Goal: Information Seeking & Learning: Check status

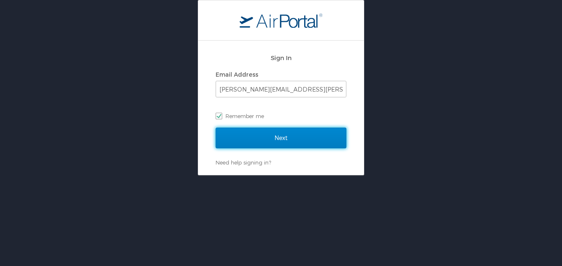
click at [279, 131] on input "Next" at bounding box center [281, 137] width 131 height 21
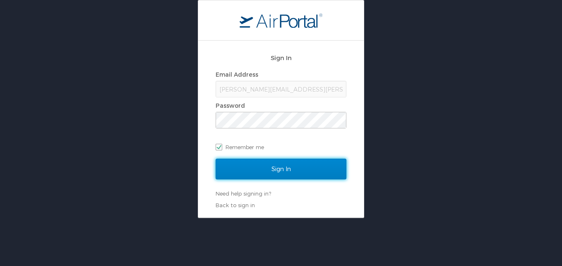
click at [271, 171] on input "Sign In" at bounding box center [281, 169] width 131 height 21
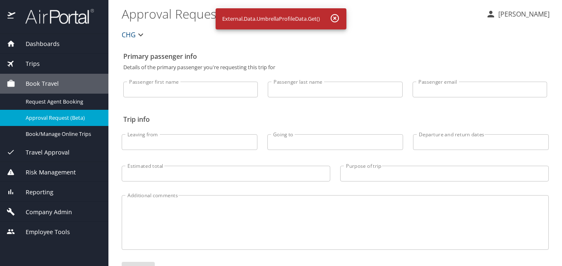
click at [48, 40] on span "Dashboards" at bounding box center [37, 43] width 44 height 9
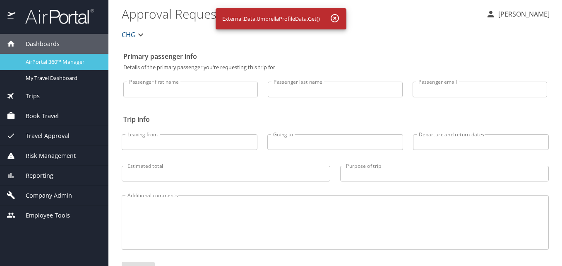
click at [43, 58] on span "AirPortal 360™ Manager" at bounding box center [62, 62] width 73 height 8
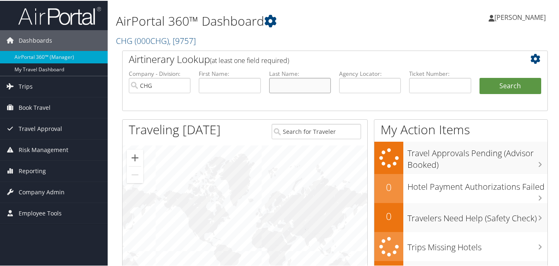
click at [281, 79] on input "text" at bounding box center [300, 84] width 62 height 15
click at [352, 78] on input "text" at bounding box center [370, 84] width 62 height 15
paste input "Butler"
type input "Butler"
drag, startPoint x: 397, startPoint y: 81, endPoint x: 338, endPoint y: 87, distance: 59.5
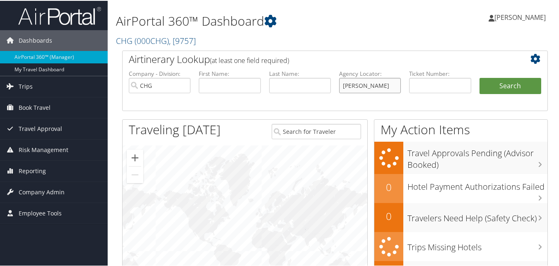
click at [339, 87] on input "Butler" at bounding box center [370, 84] width 62 height 15
click at [300, 86] on input "text" at bounding box center [300, 84] width 62 height 15
paste input "Butler"
type input "Butler"
click at [232, 86] on input "text" at bounding box center [230, 84] width 62 height 15
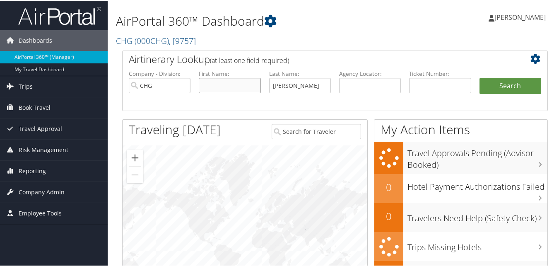
paste input "[PERSON_NAME]"
type input "[PERSON_NAME]"
click at [321, 89] on input "[PERSON_NAME]" at bounding box center [300, 84] width 62 height 15
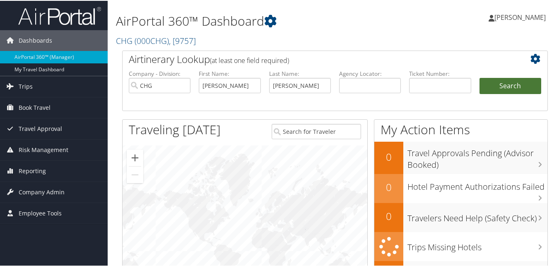
click at [496, 84] on button "Search" at bounding box center [510, 85] width 62 height 17
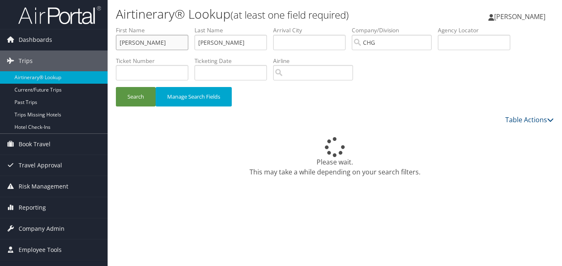
click at [175, 41] on input "[PERSON_NAME]" at bounding box center [152, 42] width 72 height 15
drag, startPoint x: 222, startPoint y: 42, endPoint x: 236, endPoint y: 39, distance: 13.9
click at [223, 42] on input "[PERSON_NAME]" at bounding box center [231, 42] width 72 height 15
click at [377, 130] on div "Please wait. This may take a while depending on your search filters." at bounding box center [335, 143] width 438 height 37
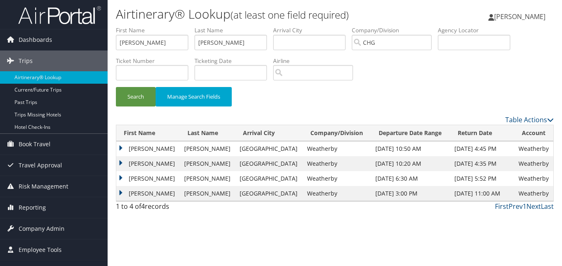
click at [138, 163] on td "Robert" at bounding box center [148, 163] width 64 height 15
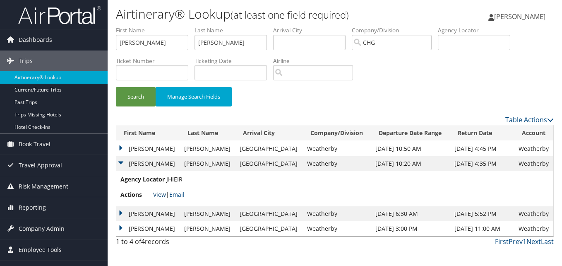
click at [164, 195] on link "View" at bounding box center [159, 194] width 13 height 8
drag, startPoint x: 230, startPoint y: 40, endPoint x: 200, endPoint y: 37, distance: 30.3
click at [200, 37] on input "Butler" at bounding box center [231, 42] width 72 height 15
drag, startPoint x: 225, startPoint y: 48, endPoint x: 210, endPoint y: 47, distance: 15.3
click at [225, 48] on input "Butler" at bounding box center [231, 42] width 72 height 15
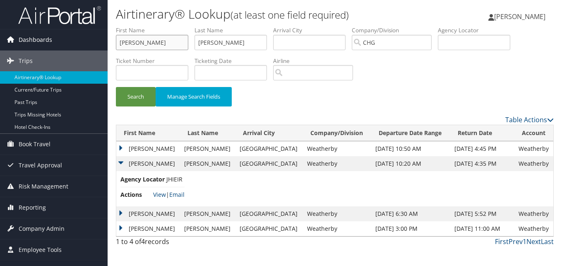
drag, startPoint x: 186, startPoint y: 45, endPoint x: 33, endPoint y: 37, distance: 153.7
click at [21, 43] on div "Dashboards AirPortal 360™ (Manager) My Travel Dashboard Trips Airtinerary® Look…" at bounding box center [281, 133] width 562 height 266
paste input "Sohaib Elsayed"
drag, startPoint x: 155, startPoint y: 43, endPoint x: 183, endPoint y: 45, distance: 27.8
click at [183, 45] on input "Sohaib Elsayed" at bounding box center [152, 42] width 72 height 15
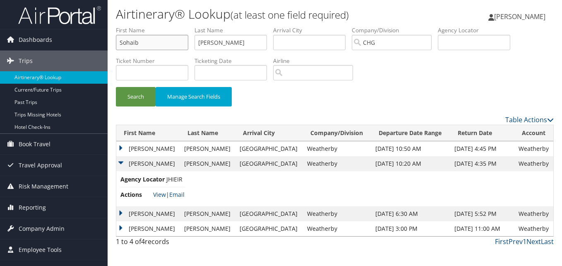
type input "Sohaib"
paste input "Elsayed"
drag, startPoint x: 197, startPoint y: 45, endPoint x: 186, endPoint y: 45, distance: 10.3
click at [186, 26] on ul "First Name Sohaib Last Name Butler Departure City Arrival City Company/Division…" at bounding box center [335, 26] width 438 height 0
type input "Elsayed"
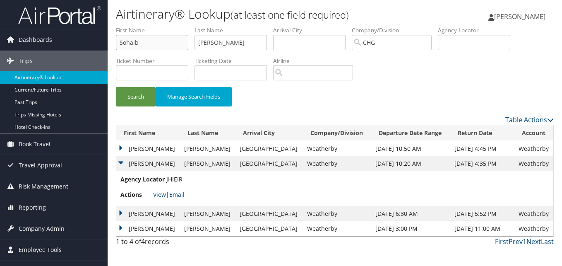
click at [135, 45] on input "Sohaib" at bounding box center [152, 42] width 72 height 15
type input "Sohaib"
click at [130, 85] on li "Ticket Number" at bounding box center [155, 72] width 79 height 30
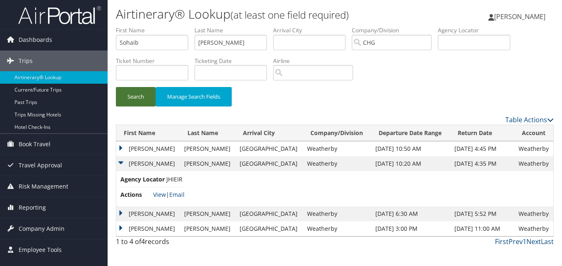
click at [138, 102] on button "Search" at bounding box center [136, 96] width 40 height 19
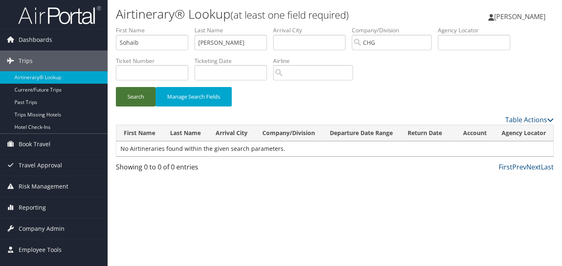
click at [151, 99] on button "Search" at bounding box center [136, 96] width 40 height 19
drag, startPoint x: 223, startPoint y: 43, endPoint x: 198, endPoint y: 44, distance: 25.7
click at [198, 44] on input "Elsayed" at bounding box center [231, 42] width 72 height 15
type input "\"
type input "S"
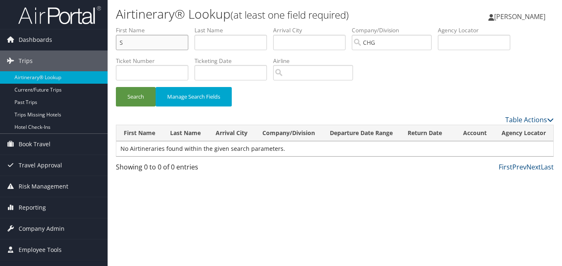
drag, startPoint x: 170, startPoint y: 47, endPoint x: 121, endPoint y: 46, distance: 48.4
click at [121, 46] on input "S" at bounding box center [152, 42] width 72 height 15
drag, startPoint x: 151, startPoint y: 43, endPoint x: 77, endPoint y: 48, distance: 75.0
click at [77, 48] on div "Dashboards AirPortal 360™ (Manager) My Travel Dashboard Trips Airtinerary® Look…" at bounding box center [281, 133] width 562 height 266
click at [160, 39] on input "text" at bounding box center [152, 42] width 72 height 15
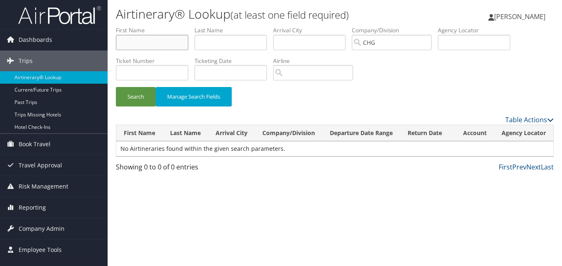
paste input "Elsayed, Sohaib"
click at [139, 45] on input "Elsayed, Sohaib" at bounding box center [152, 42] width 72 height 15
click at [146, 42] on input "Elsayed, Sohaib" at bounding box center [152, 42] width 72 height 15
drag, startPoint x: 144, startPoint y: 42, endPoint x: 92, endPoint y: 42, distance: 51.7
click at [92, 42] on div "Dashboards AirPortal 360™ (Manager) My Travel Dashboard Trips Airtinerary® Look…" at bounding box center [281, 133] width 562 height 266
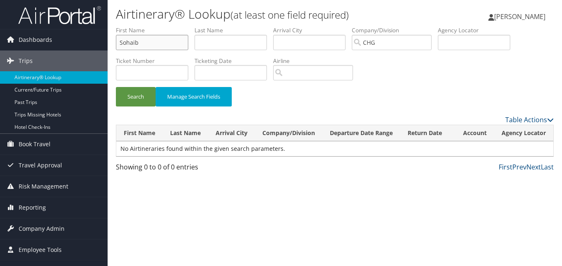
type input "Sohaib"
click at [238, 40] on input "text" at bounding box center [231, 42] width 72 height 15
paste input "Elsayed,"
type input "Elsayed"
click at [142, 91] on button "Search" at bounding box center [136, 96] width 40 height 19
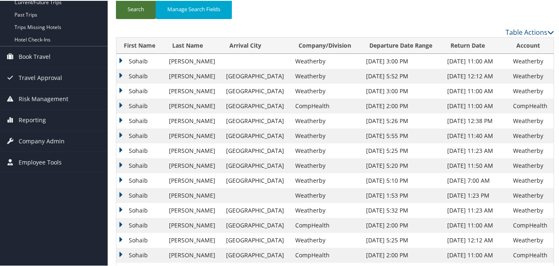
scroll to position [124, 0]
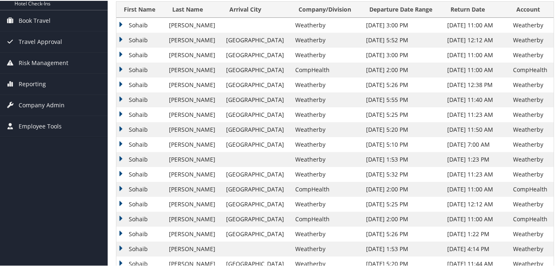
click at [132, 49] on td "Sohaib" at bounding box center [140, 54] width 48 height 15
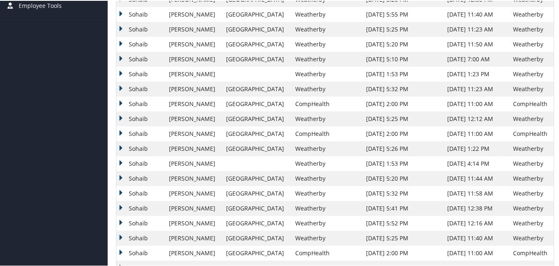
scroll to position [135, 0]
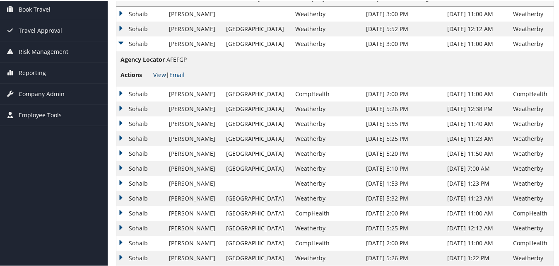
click at [159, 75] on link "View" at bounding box center [159, 74] width 13 height 8
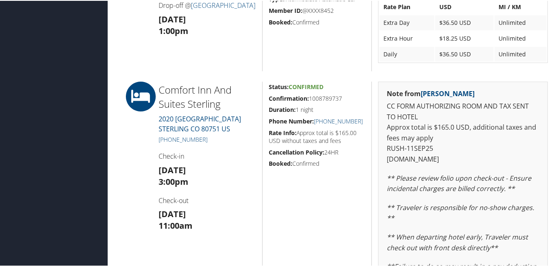
scroll to position [455, 0]
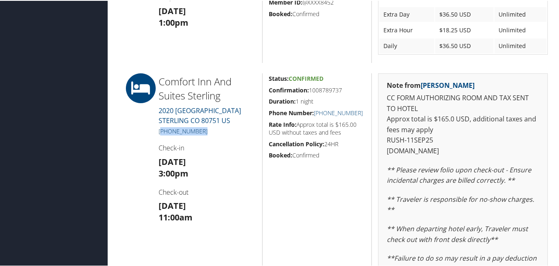
drag, startPoint x: 211, startPoint y: 132, endPoint x: 161, endPoint y: 133, distance: 49.3
click at [161, 133] on h5 "[PHONE_NUMBER]" at bounding box center [207, 130] width 97 height 8
copy link "970) 522-3700"
click at [223, 136] on div "Comfort Inn And Suites Sterling 2020 Leisure Lane STERLING CO 80751 US (970) 52…" at bounding box center [207, 210] width 110 height 277
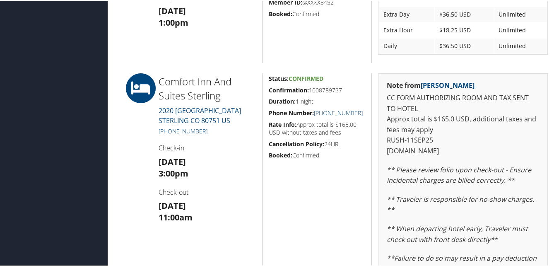
click at [238, 121] on div "Comfort Inn And Suites Sterling 2020 Leisure Lane STERLING CO 80751 US (970) 52…" at bounding box center [207, 210] width 110 height 277
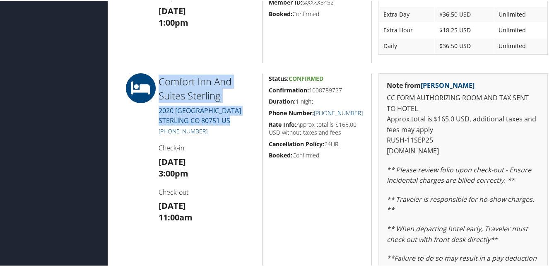
drag, startPoint x: 222, startPoint y: 118, endPoint x: 151, endPoint y: 79, distance: 80.6
click at [151, 79] on div "Comfort Inn And Suites Sterling 2020 Leisure Lane STERLING CO 80751 US (970) 52…" at bounding box center [335, 210] width 438 height 277
copy div "Comfort Inn And Suites Sterling 2020 Leisure Lane STERLING CO 80751 US"
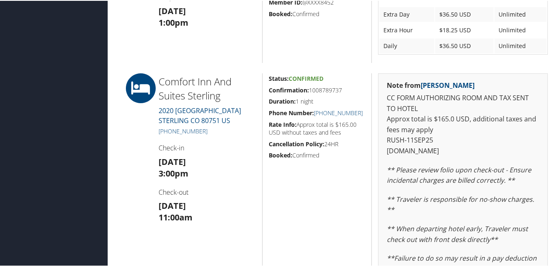
click at [216, 141] on div "Comfort Inn And Suites Sterling 2020 Leisure Lane STERLING CO 80751 US (970) 52…" at bounding box center [207, 210] width 110 height 277
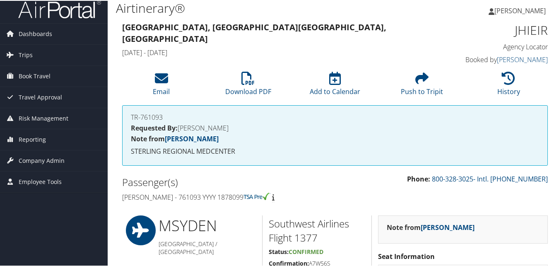
scroll to position [0, 0]
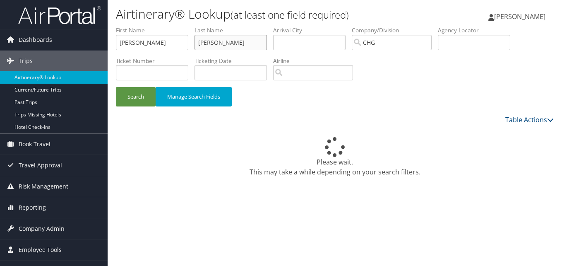
drag, startPoint x: 198, startPoint y: 42, endPoint x: 190, endPoint y: 42, distance: 7.9
click at [190, 26] on ul "First Name [PERSON_NAME] Name [PERSON_NAME] Departure City Arrival City Company…" at bounding box center [335, 26] width 438 height 0
drag, startPoint x: 186, startPoint y: 37, endPoint x: 299, endPoint y: 22, distance: 113.6
click at [67, 22] on div "Dashboards AirPortal 360™ (Manager) My Travel Dashboard Trips Airtinerary® Look…" at bounding box center [281, 133] width 562 height 266
click at [487, 44] on input "text" at bounding box center [474, 42] width 72 height 15
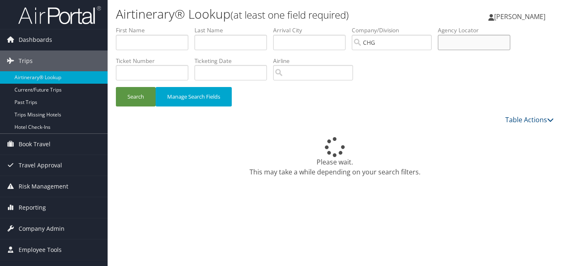
paste input "MJTKRZ"
type input "MJTKRZ"
click at [134, 92] on button "Search" at bounding box center [136, 96] width 40 height 19
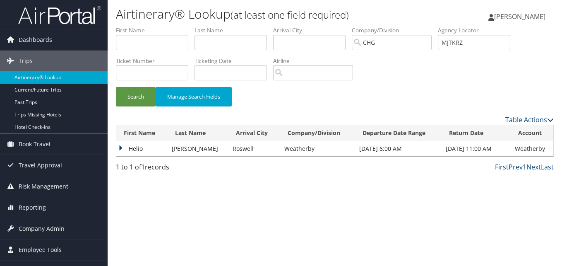
click at [127, 146] on td "Helio" at bounding box center [141, 148] width 51 height 15
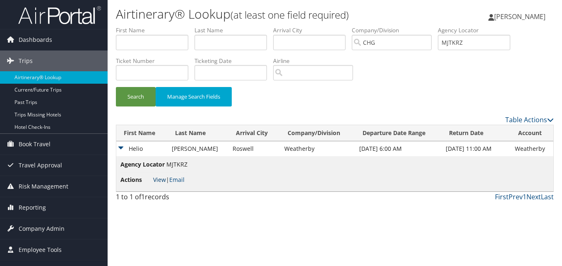
click at [159, 181] on link "View" at bounding box center [159, 179] width 13 height 8
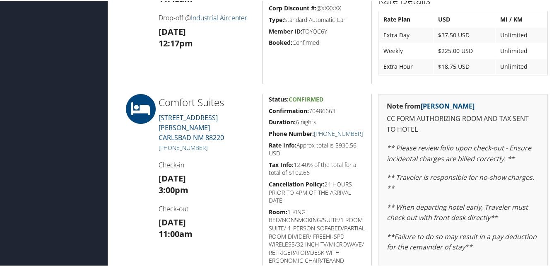
scroll to position [625, 0]
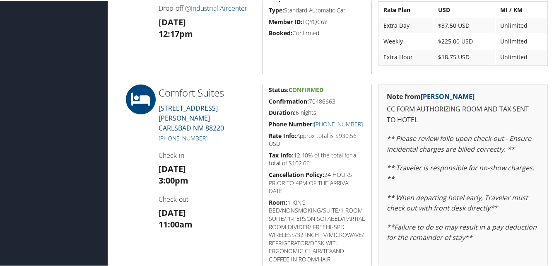
click at [146, 142] on div at bounding box center [134, 225] width 36 height 282
drag, startPoint x: 179, startPoint y: 127, endPoint x: 161, endPoint y: 127, distance: 17.4
click at [161, 133] on h5 "[PHONE_NUMBER]" at bounding box center [207, 137] width 97 height 8
copy link "575) 689-8222"
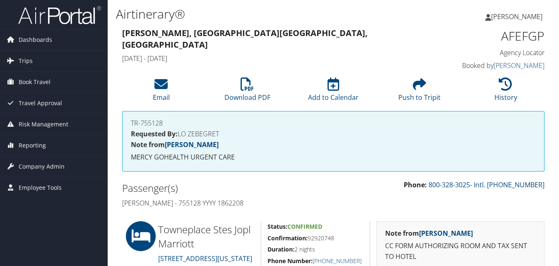
scroll to position [124, 0]
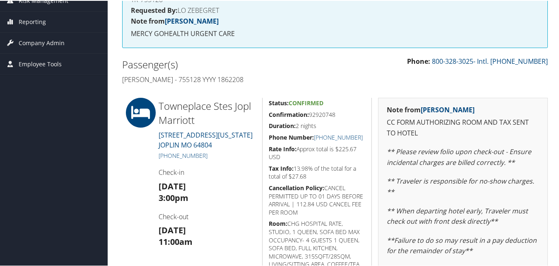
click at [139, 221] on div at bounding box center [134, 214] width 36 height 235
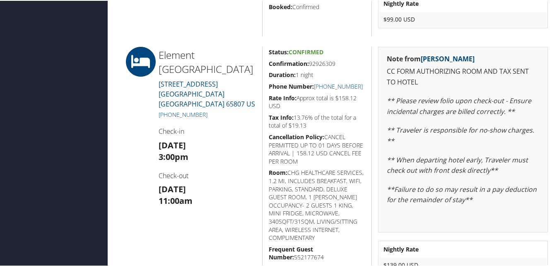
scroll to position [418, 0]
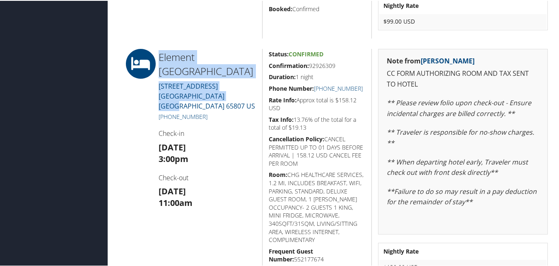
drag, startPoint x: 247, startPoint y: 97, endPoint x: 159, endPoint y: 55, distance: 97.6
click at [159, 55] on div "Element [GEOGRAPHIC_DATA] [GEOGRAPHIC_DATA][STREET_ADDRESS][GEOGRAPHIC_DATA] [P…" at bounding box center [207, 165] width 110 height 235
copy div "Element [GEOGRAPHIC_DATA] [GEOGRAPHIC_DATA][STREET_ADDRESS][GEOGRAPHIC_DATA]"
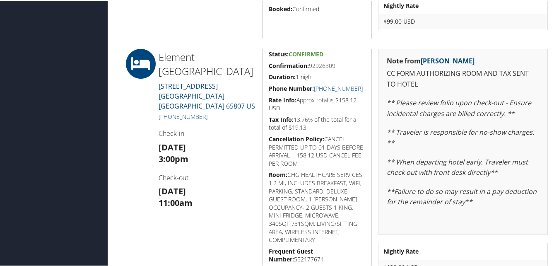
click at [232, 148] on h3 "[DATE] 3:00pm" at bounding box center [207, 152] width 97 height 23
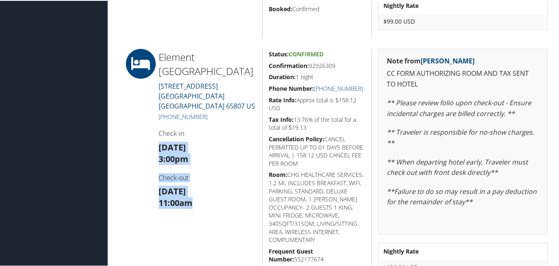
drag, startPoint x: 205, startPoint y: 192, endPoint x: 155, endPoint y: 128, distance: 81.3
click at [155, 128] on div "Element [GEOGRAPHIC_DATA] [GEOGRAPHIC_DATA][STREET_ADDRESS][GEOGRAPHIC_DATA] [P…" at bounding box center [207, 165] width 110 height 235
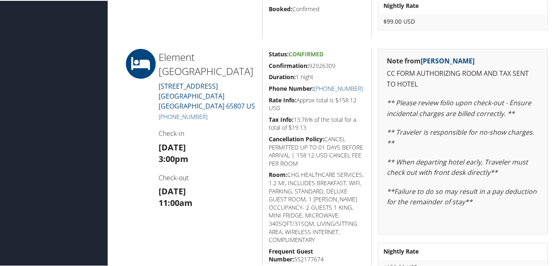
click at [252, 64] on h2 "Element [GEOGRAPHIC_DATA]" at bounding box center [207, 63] width 97 height 28
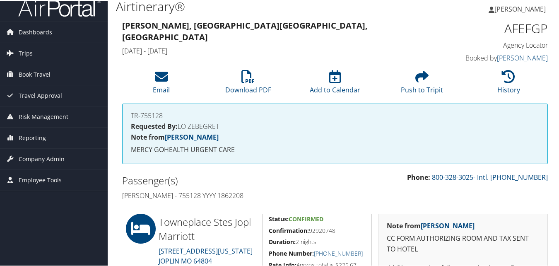
scroll to position [0, 0]
